Goal: Task Accomplishment & Management: Use online tool/utility

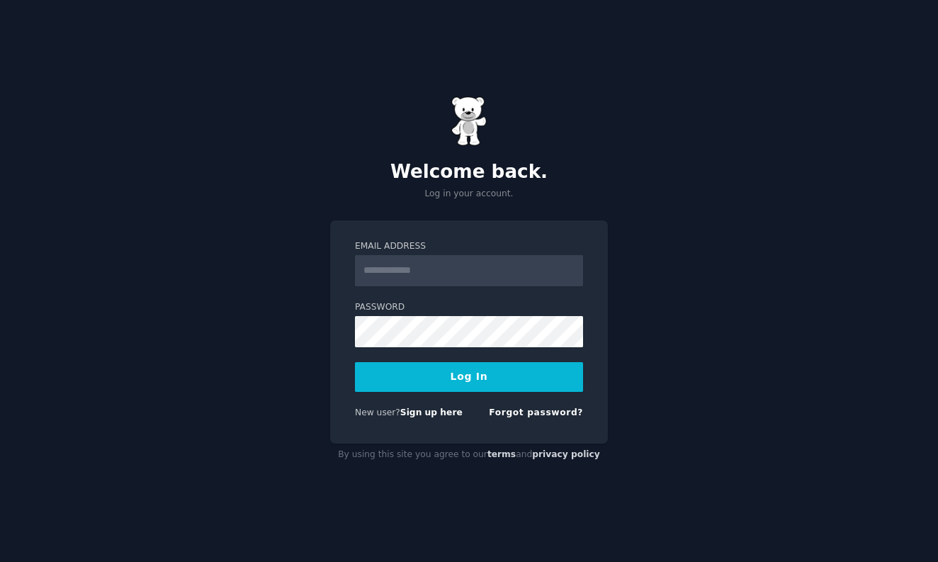
click at [425, 280] on input "Email Address" at bounding box center [469, 270] width 228 height 31
type input "**********"
click at [475, 374] on button "Log In" at bounding box center [469, 377] width 228 height 30
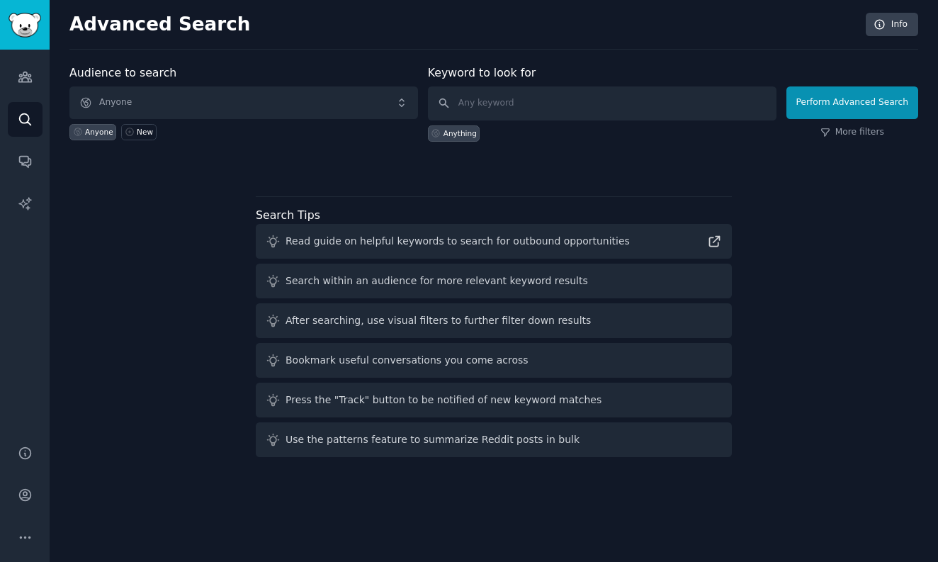
click at [147, 105] on span "Anyone" at bounding box center [243, 102] width 348 height 33
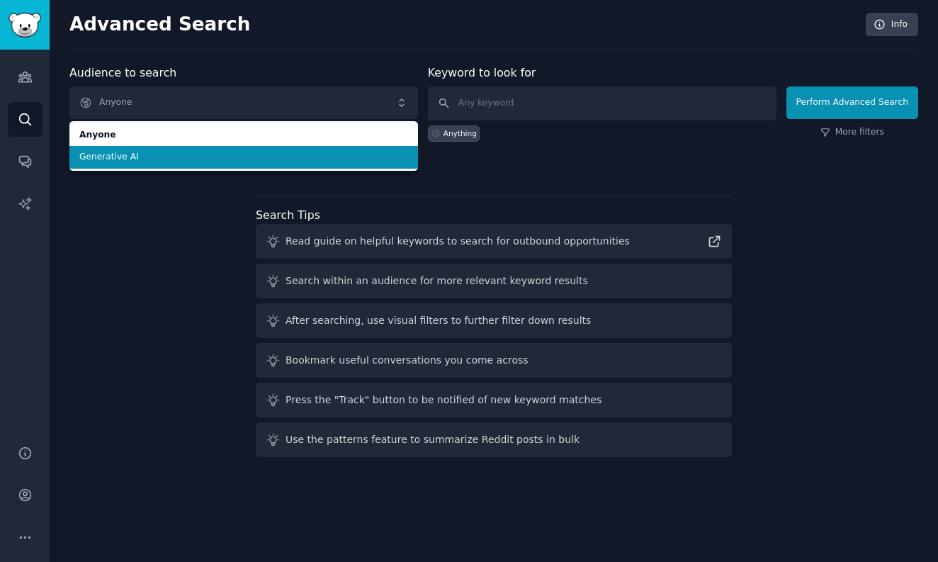
click at [127, 164] on li "Generative AI" at bounding box center [243, 157] width 348 height 23
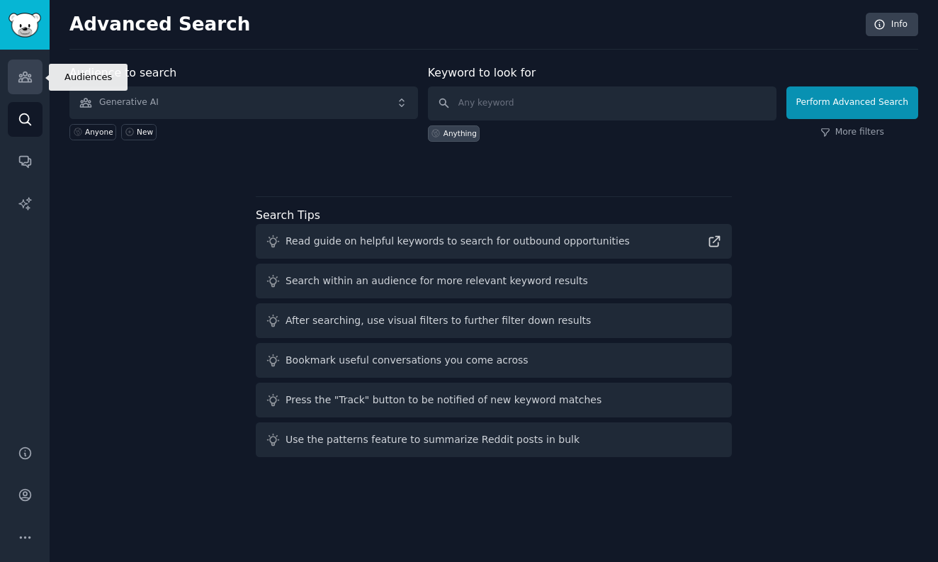
click at [25, 84] on icon "Sidebar" at bounding box center [25, 76] width 15 height 15
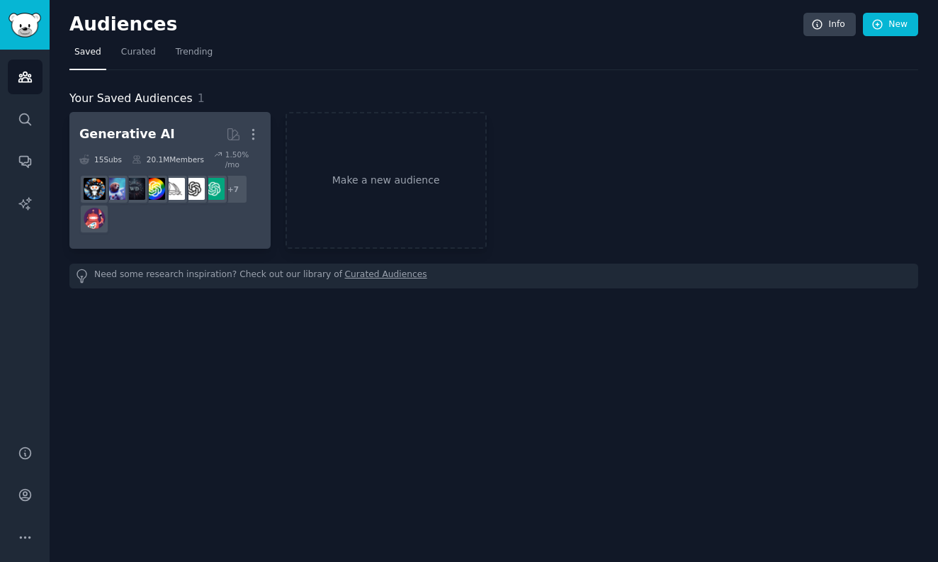
click at [174, 143] on h2 "Generative AI More" at bounding box center [169, 134] width 181 height 25
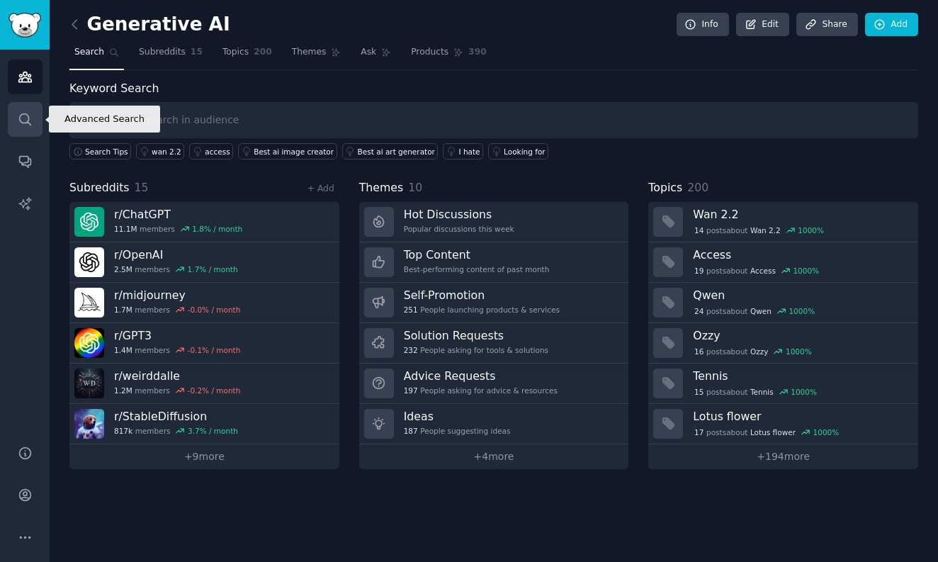
click at [32, 123] on icon "Sidebar" at bounding box center [25, 119] width 15 height 15
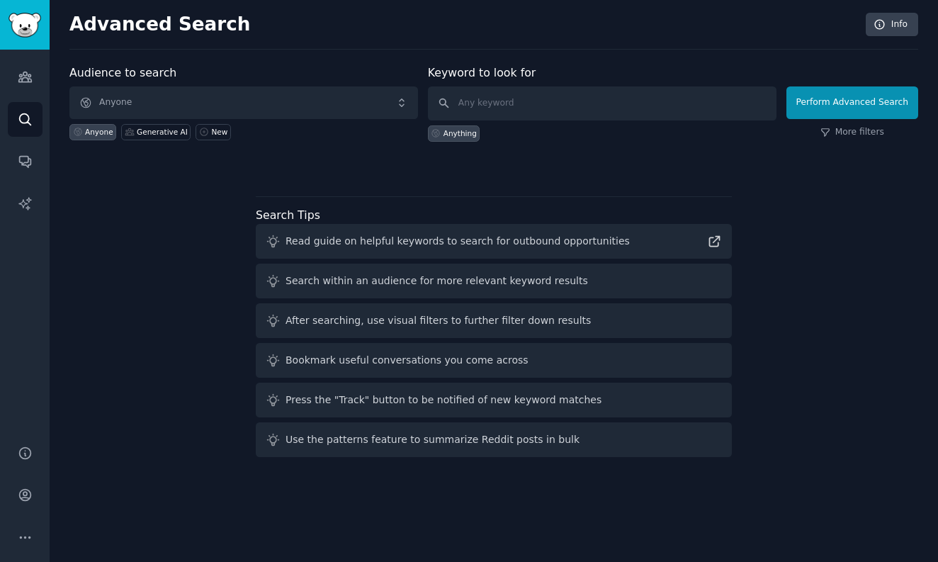
click at [188, 110] on span "Anyone" at bounding box center [243, 102] width 348 height 33
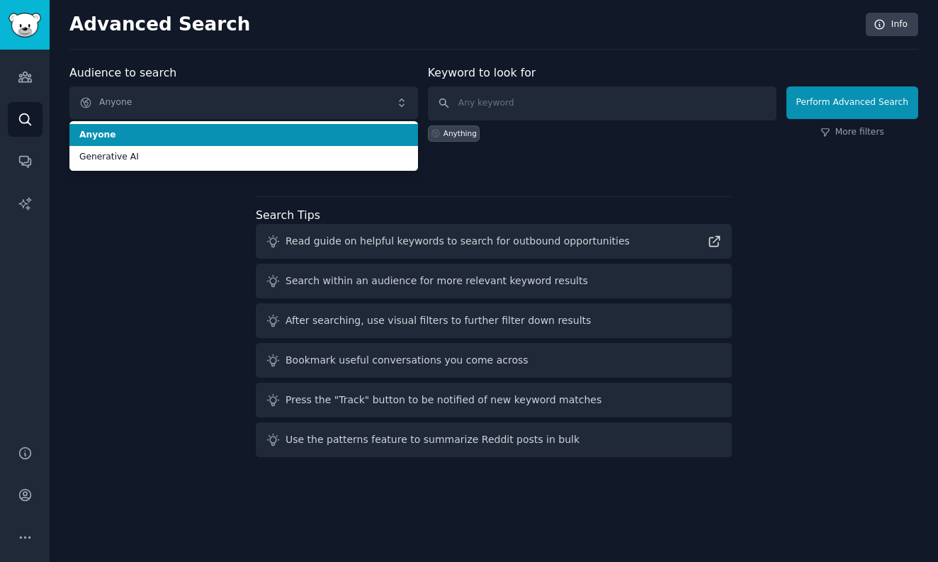
click at [188, 110] on span "Anyone" at bounding box center [243, 102] width 348 height 33
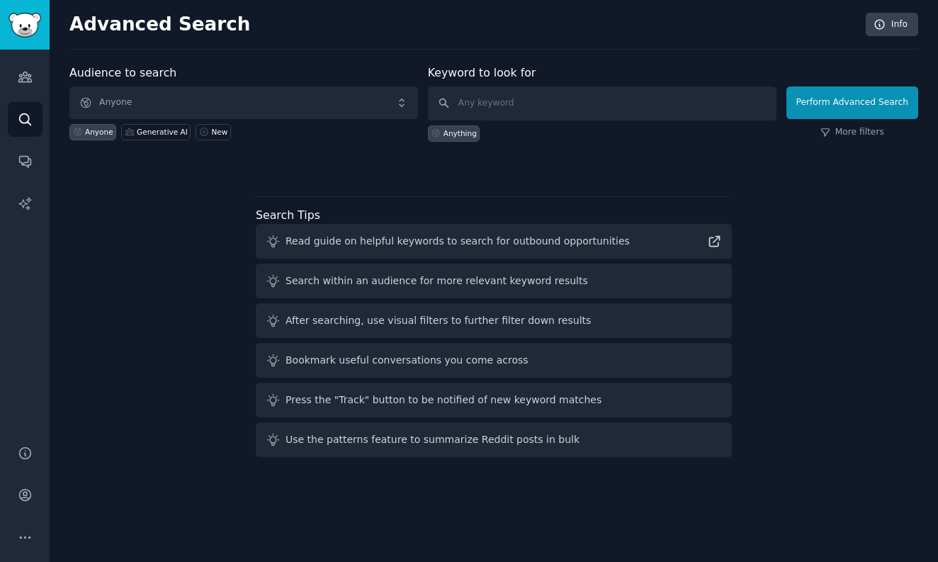
click at [178, 110] on span "Anyone" at bounding box center [243, 102] width 348 height 33
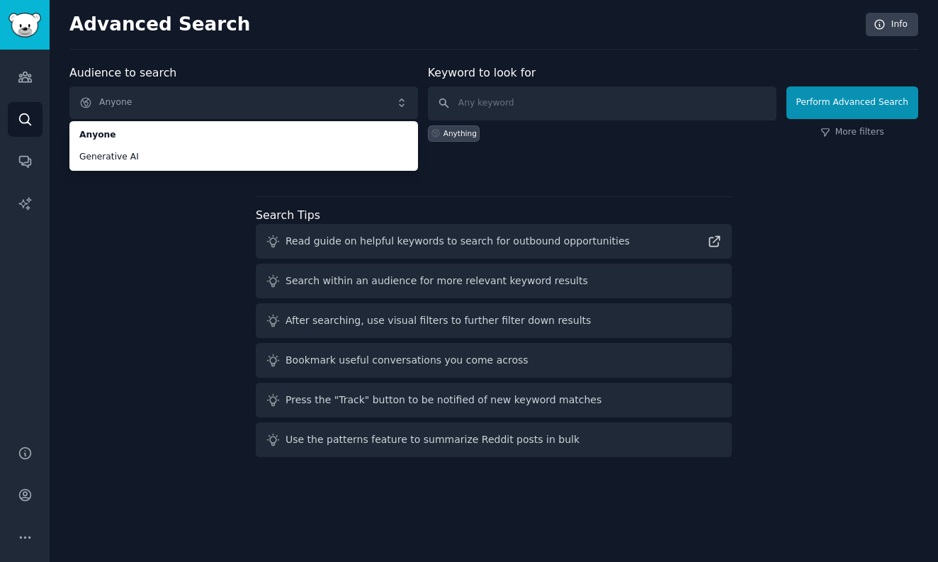
click at [123, 244] on div "Audience to search Anyone Anyone Generative AI Anyone Generative AI New Keyword…" at bounding box center [493, 263] width 848 height 398
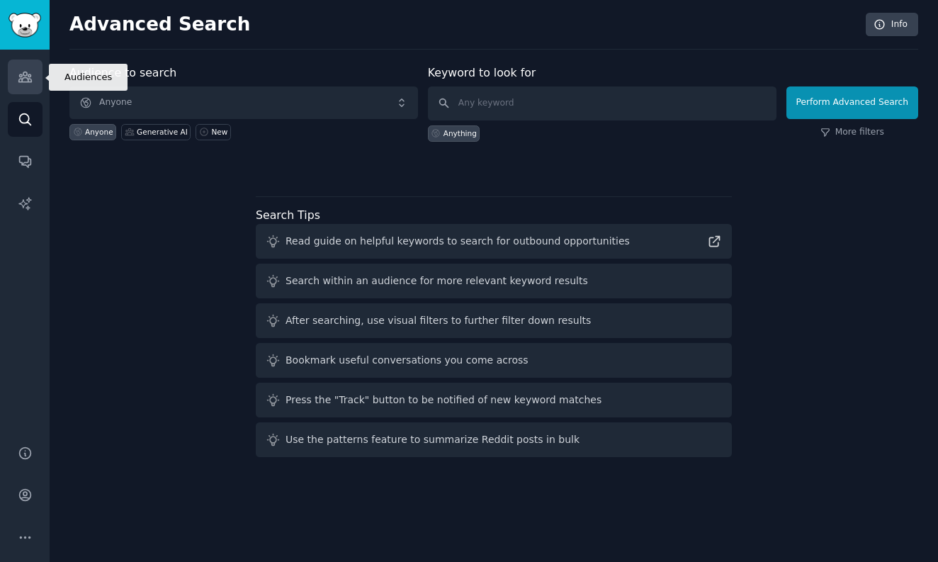
click at [18, 72] on icon "Sidebar" at bounding box center [25, 76] width 15 height 15
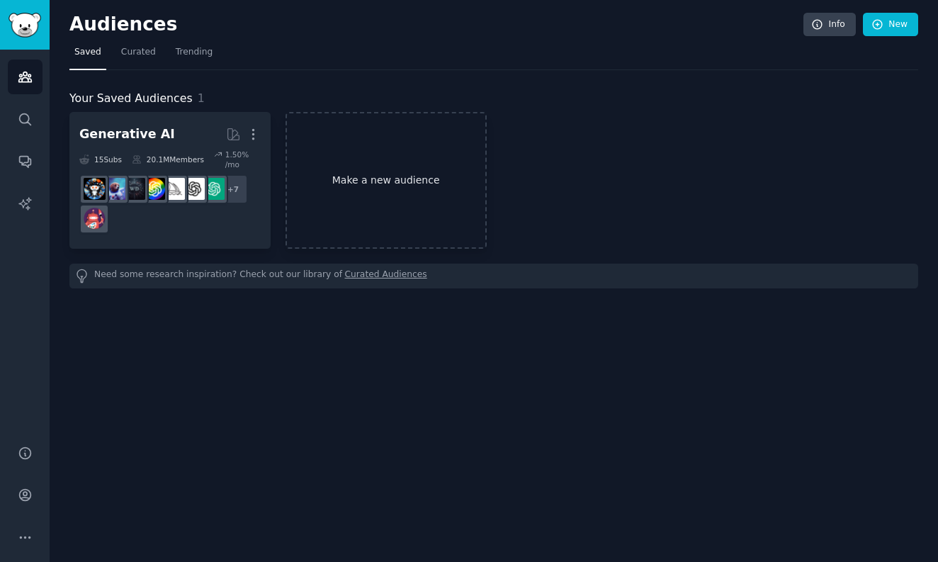
click at [371, 198] on link "Make a new audience" at bounding box center [385, 180] width 201 height 137
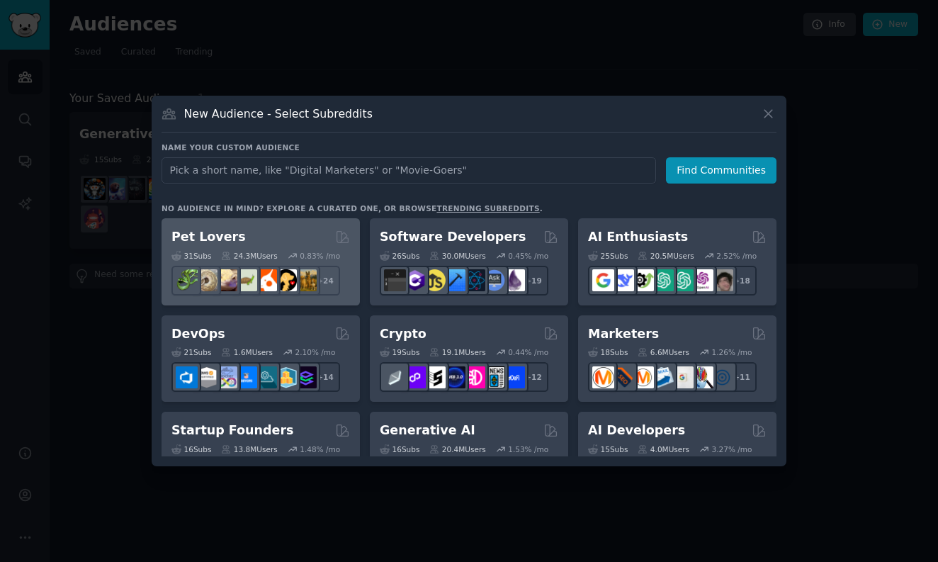
click at [244, 232] on div "Pet Lovers" at bounding box center [260, 237] width 178 height 18
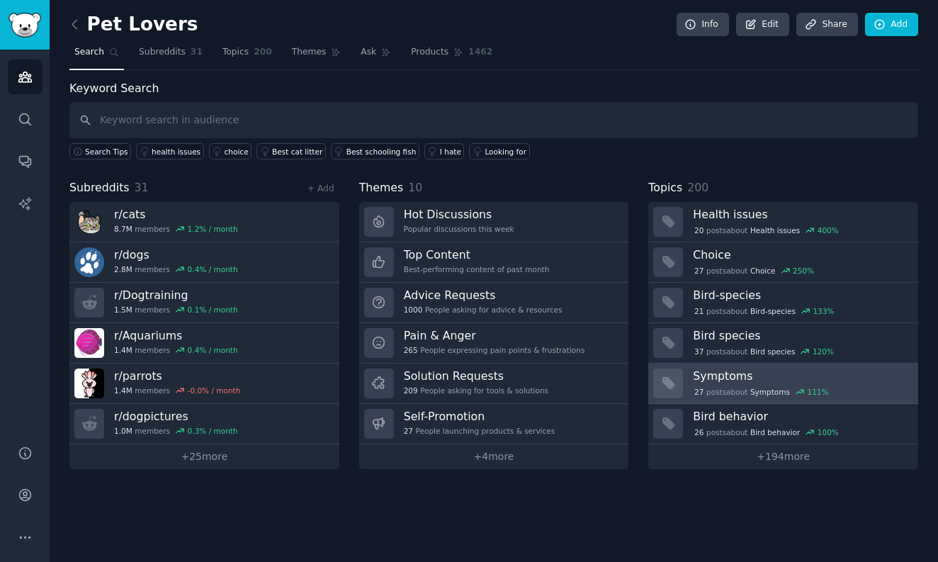
click at [724, 375] on h3 "Symptoms" at bounding box center [800, 375] width 215 height 15
